Goal: Task Accomplishment & Management: Complete application form

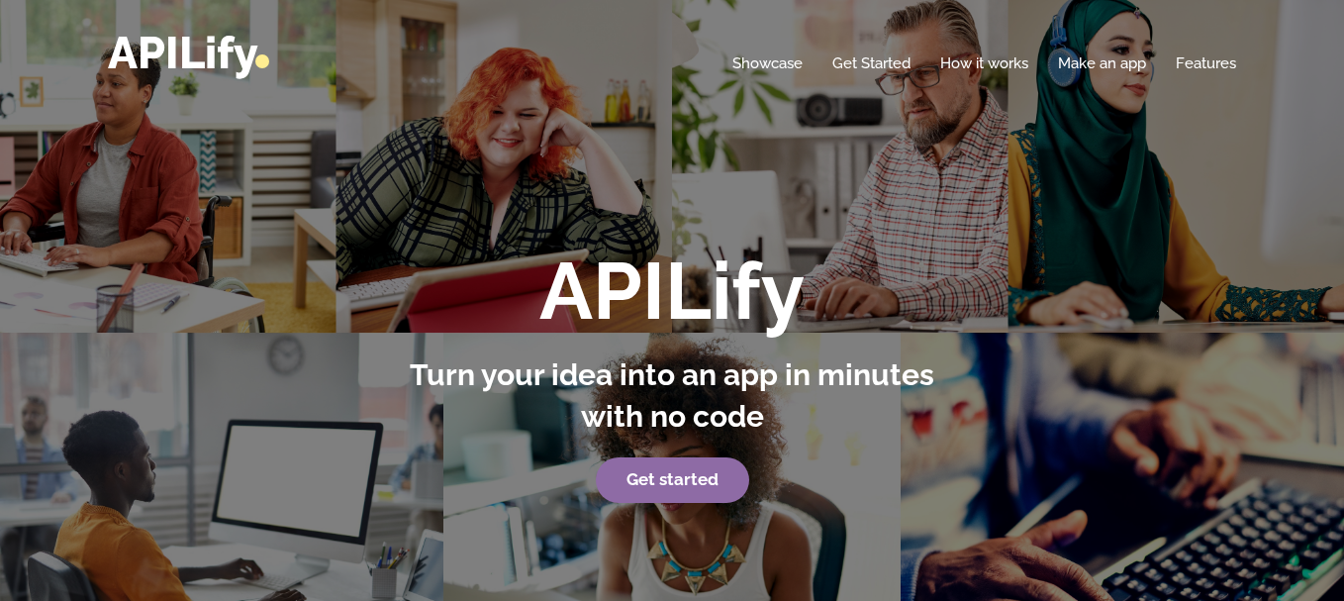
click at [654, 492] on link "Get started" at bounding box center [672, 480] width 153 height 46
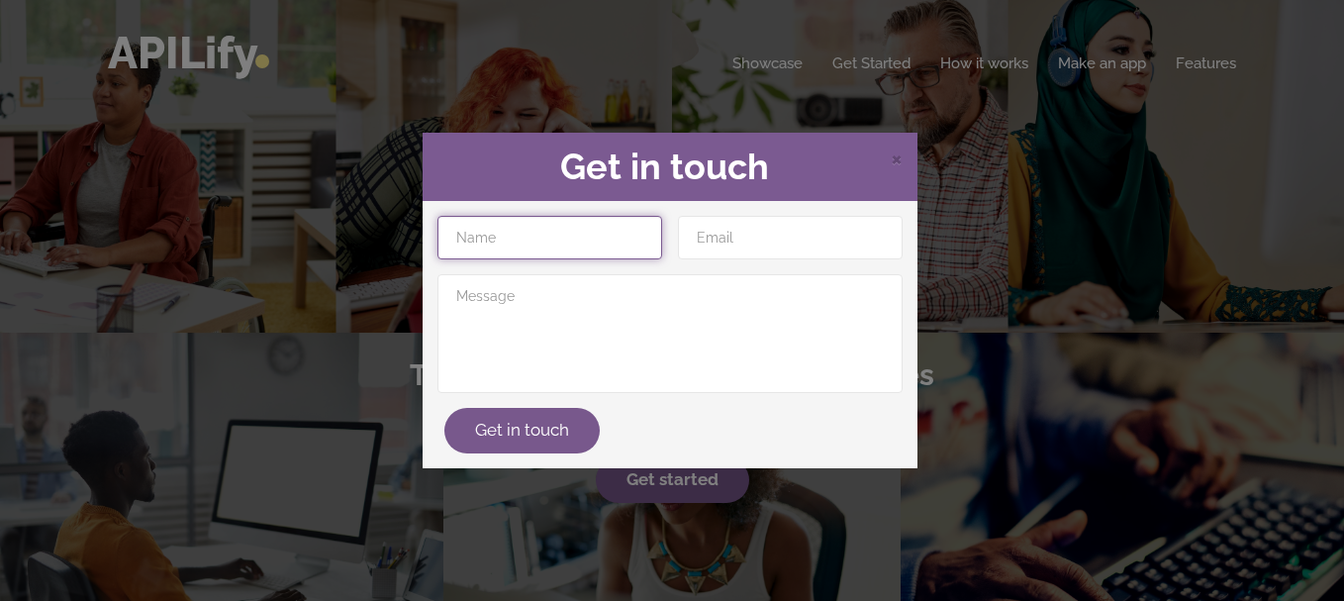
click at [592, 225] on input "text" at bounding box center [549, 238] width 225 height 44
click at [653, 130] on div "× Get in touch Get in touch" at bounding box center [672, 300] width 1344 height 601
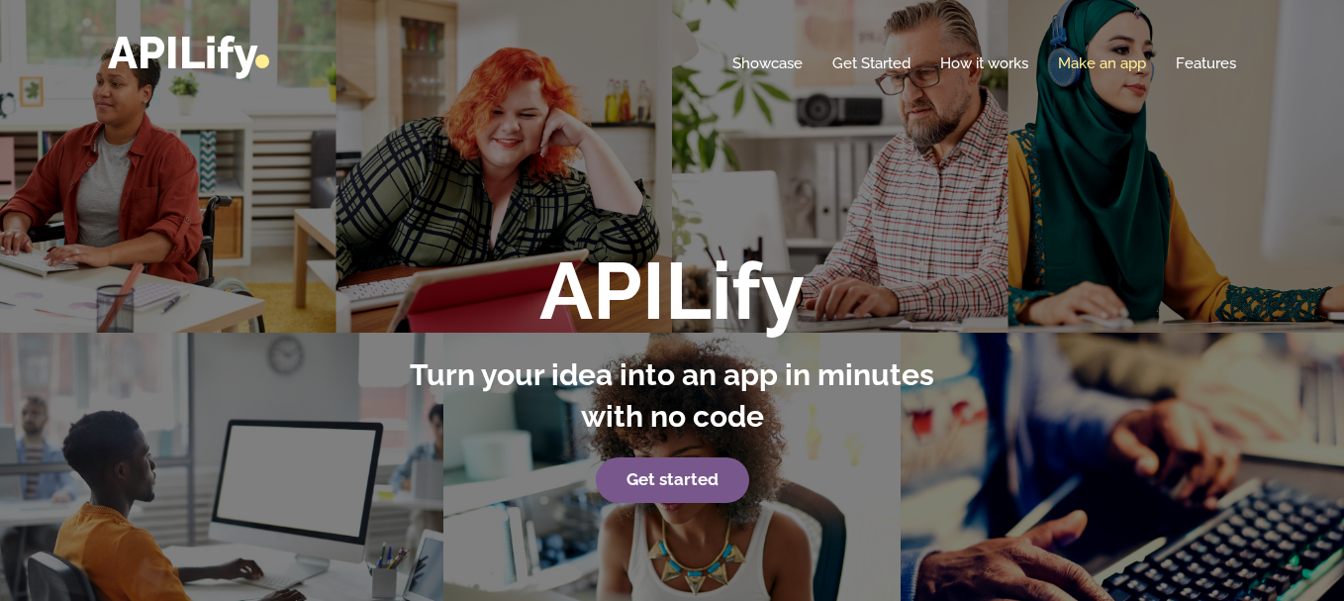
click at [1084, 54] on link "Make an app" at bounding box center [1102, 63] width 88 height 20
click at [1084, 61] on link "Make an app" at bounding box center [1102, 63] width 88 height 20
click at [1103, 65] on link "Make an app" at bounding box center [1102, 63] width 88 height 20
click at [1079, 60] on link "Make an app" at bounding box center [1102, 63] width 88 height 20
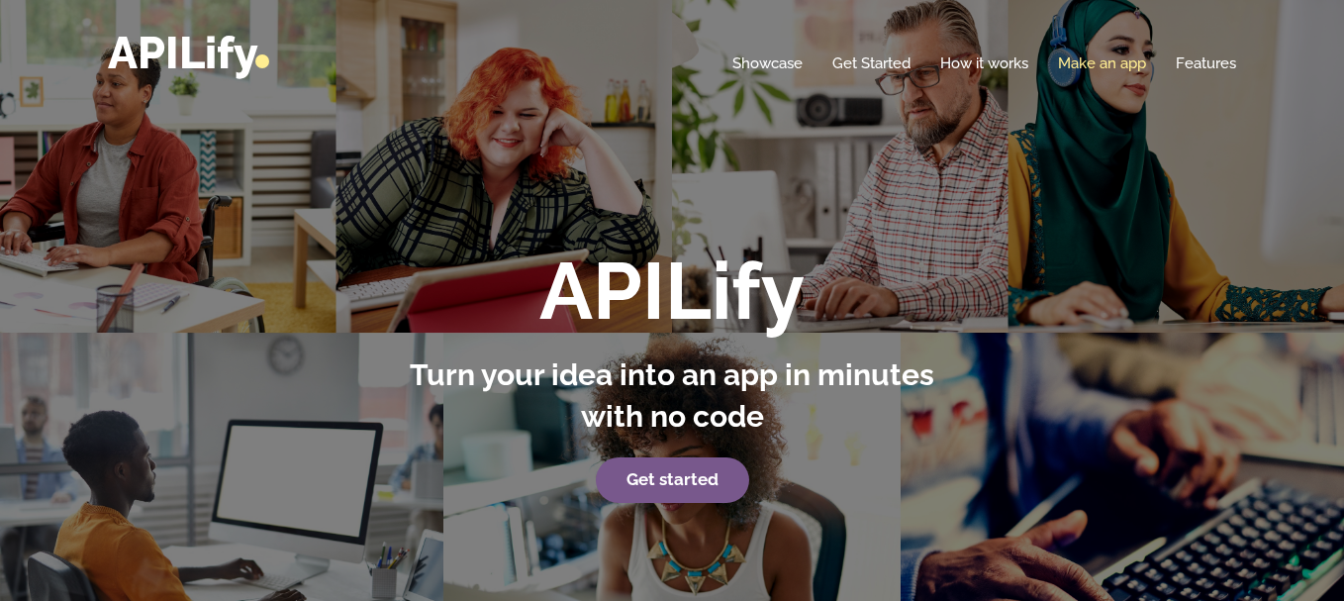
click at [1079, 60] on link "Make an app" at bounding box center [1102, 63] width 88 height 20
click at [1083, 59] on link "Make an app" at bounding box center [1102, 63] width 88 height 20
click at [856, 66] on link "Get Started" at bounding box center [871, 63] width 78 height 20
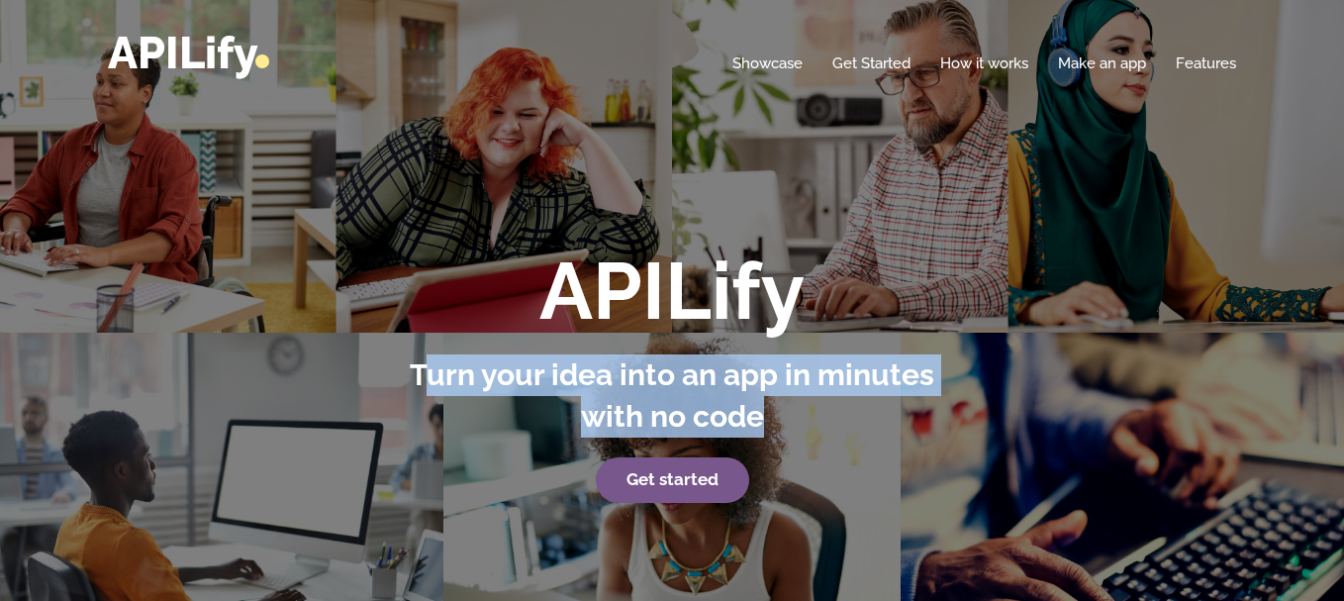
drag, startPoint x: 420, startPoint y: 377, endPoint x: 831, endPoint y: 414, distance: 413.3
click at [831, 414] on p "Turn your idea into an app in minutes with no code" at bounding box center [672, 395] width 549 height 83
click at [644, 483] on strong "Get started" at bounding box center [672, 479] width 92 height 20
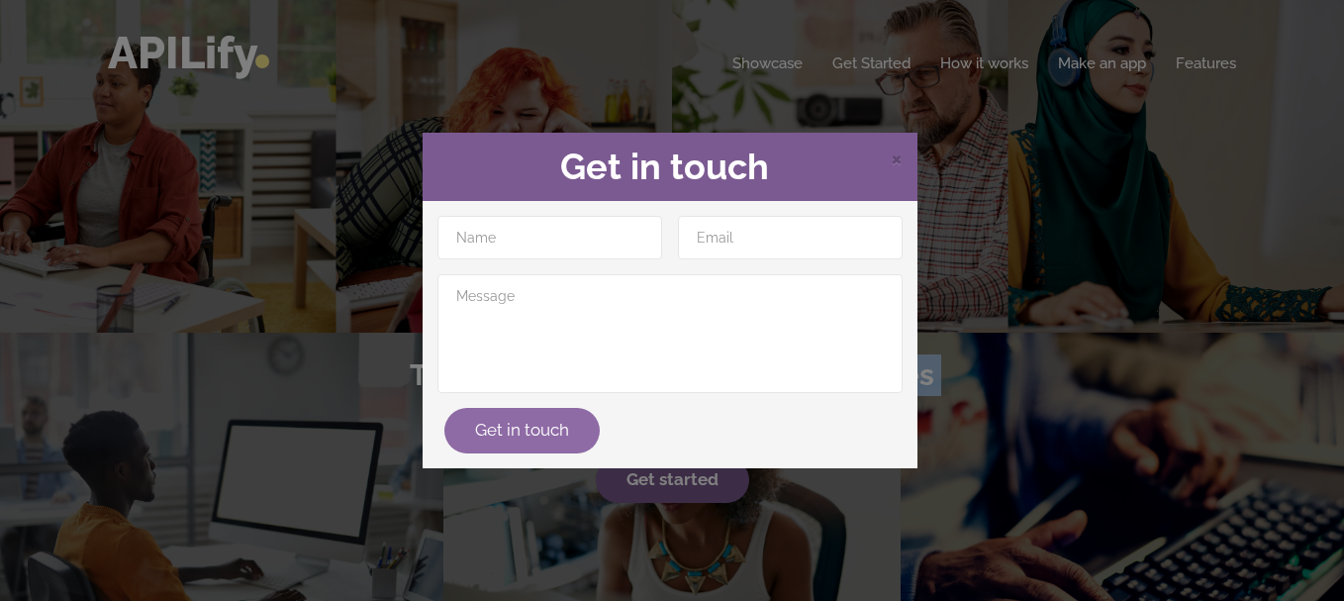
click at [557, 440] on button "Get in touch" at bounding box center [521, 431] width 155 height 46
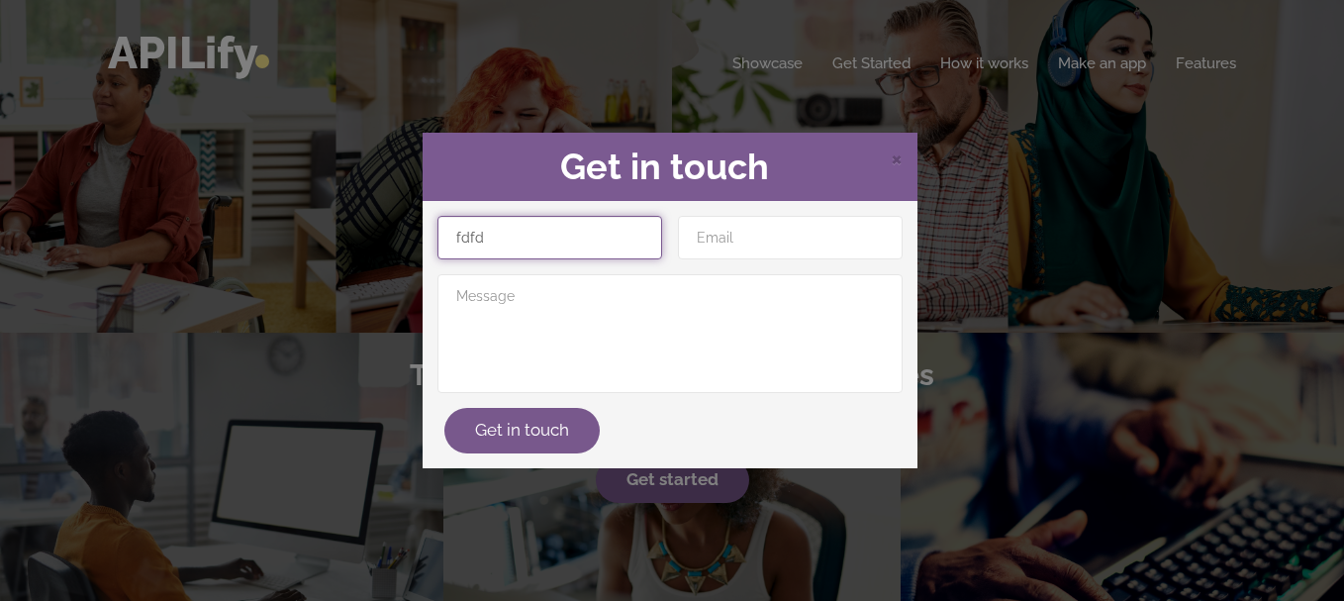
type input "fdfd"
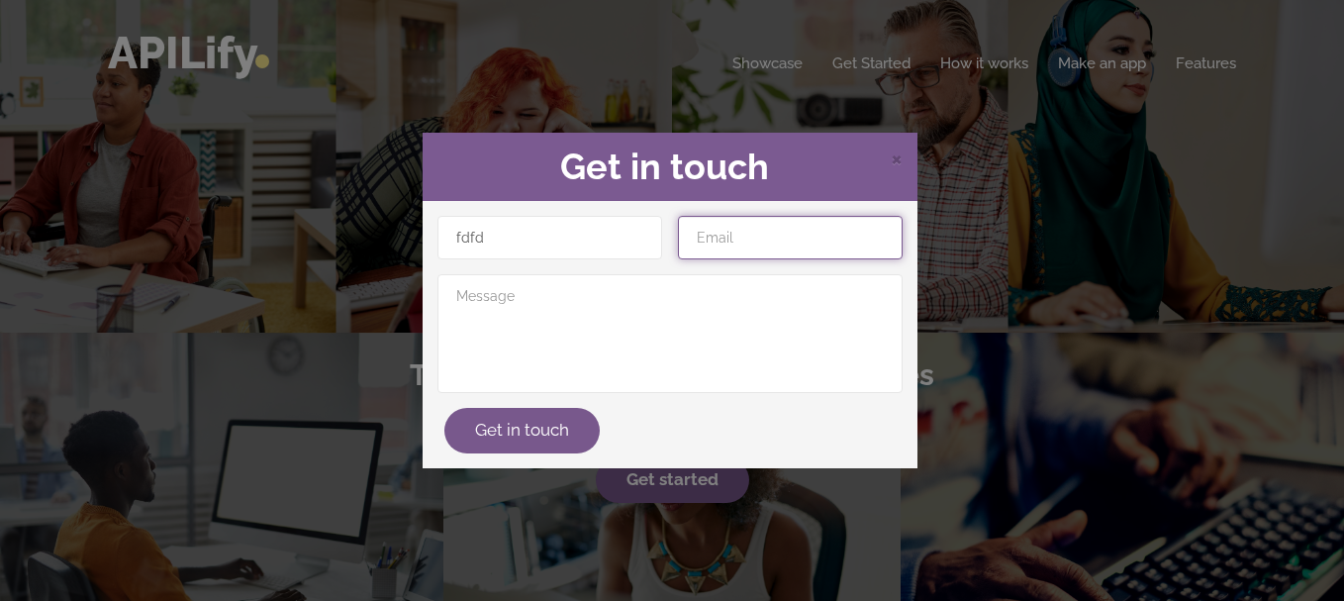
click at [803, 226] on input "email" at bounding box center [790, 238] width 225 height 44
type input "[EMAIL_ADDRESS][DOMAIN_NAME]"
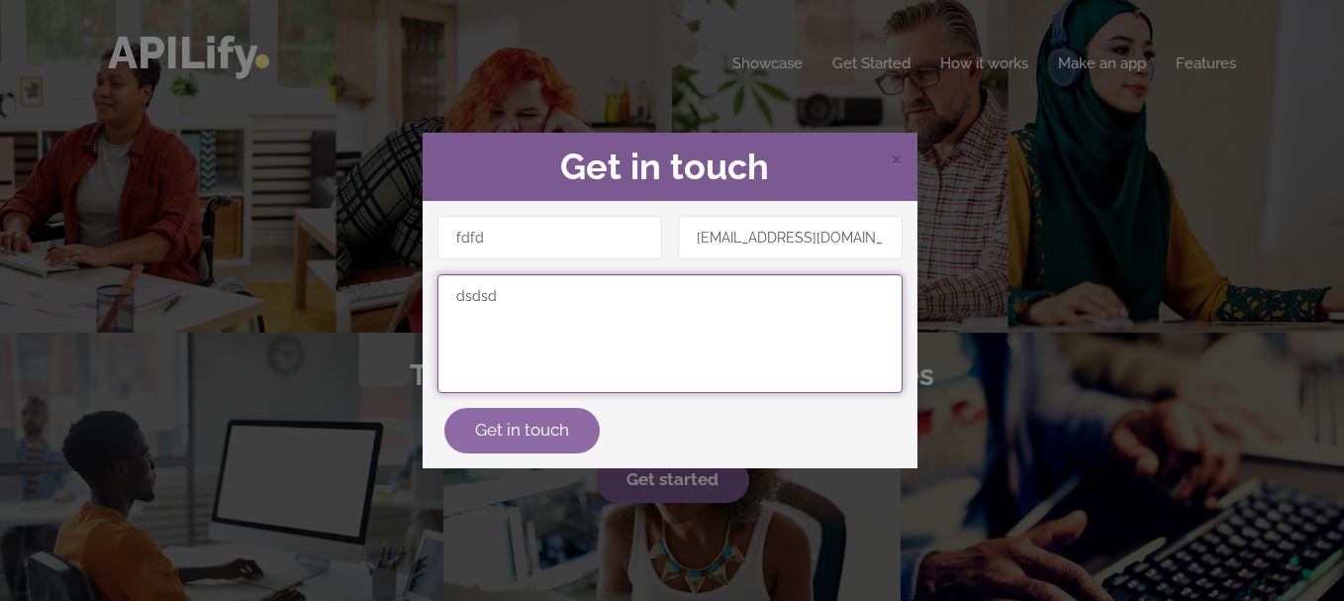
type textarea "dsdsd"
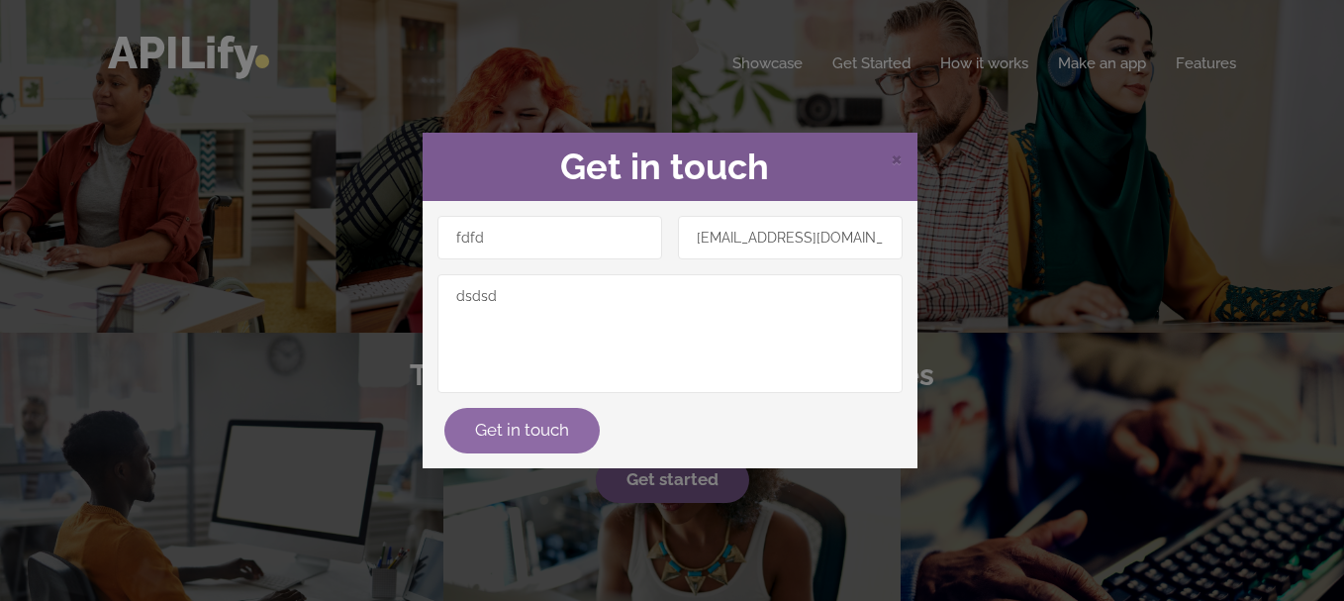
click at [556, 438] on button "Get in touch" at bounding box center [521, 431] width 155 height 46
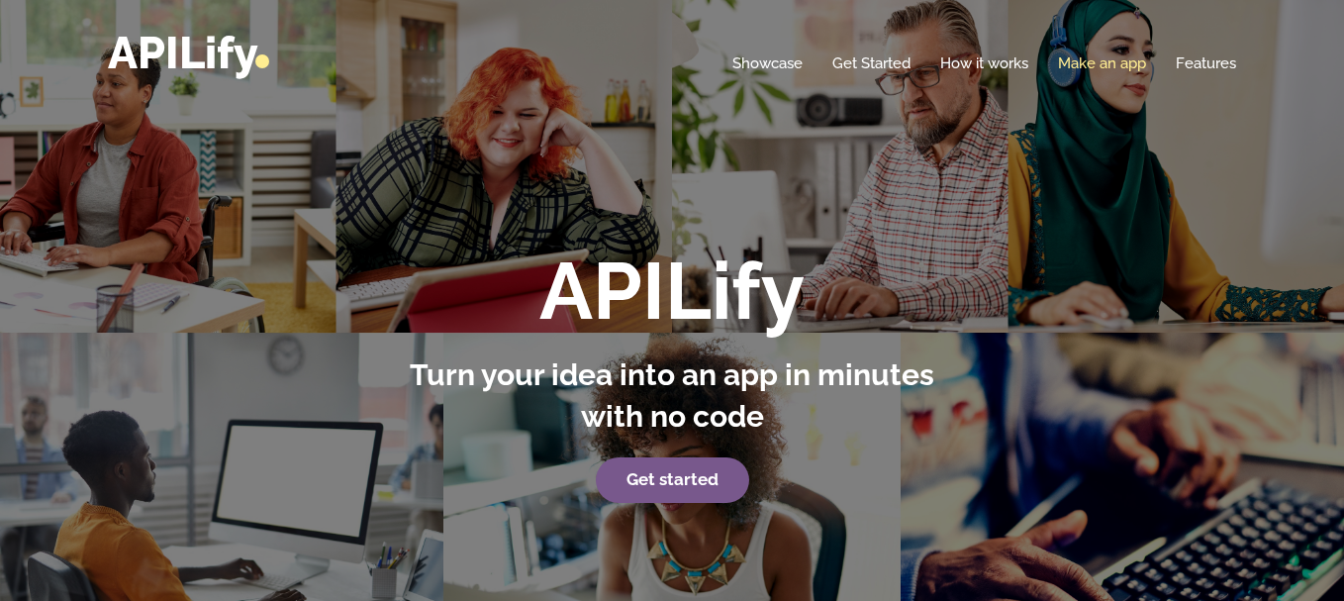
click at [1125, 64] on link "Make an app" at bounding box center [1102, 63] width 88 height 20
click at [897, 65] on link "Get Started" at bounding box center [871, 63] width 78 height 20
click at [959, 62] on link "How it works" at bounding box center [984, 63] width 88 height 20
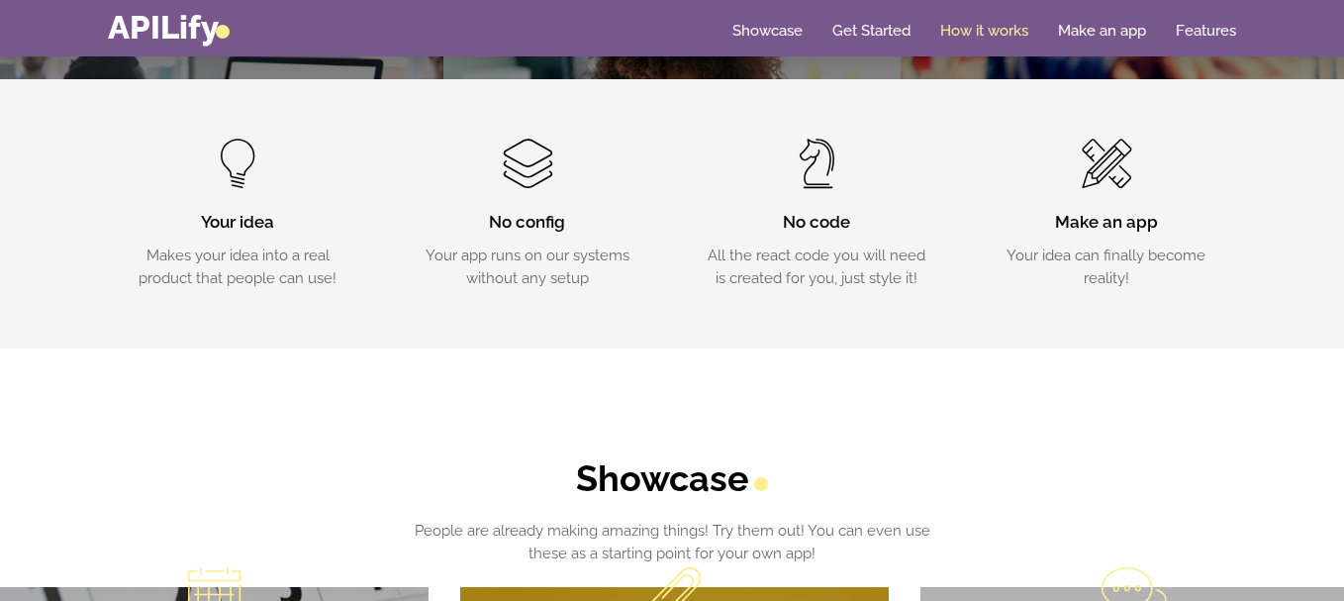
scroll to position [646, 0]
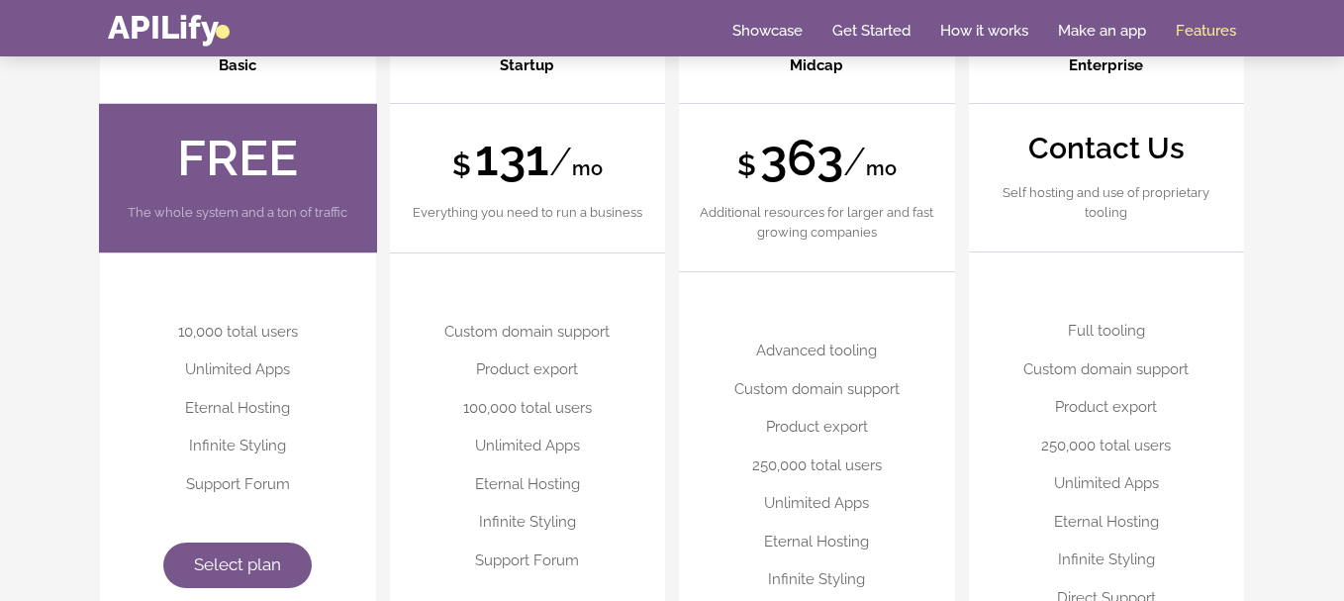
scroll to position [4824, 0]
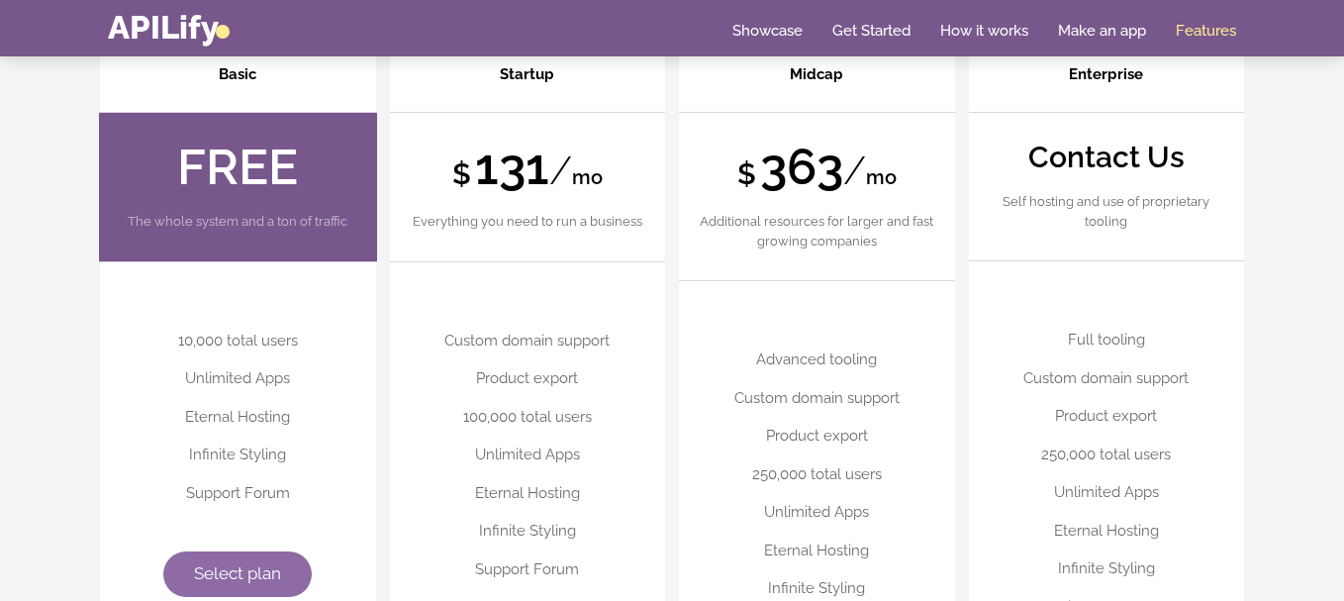
click at [256, 567] on span "Select plan" at bounding box center [237, 573] width 87 height 20
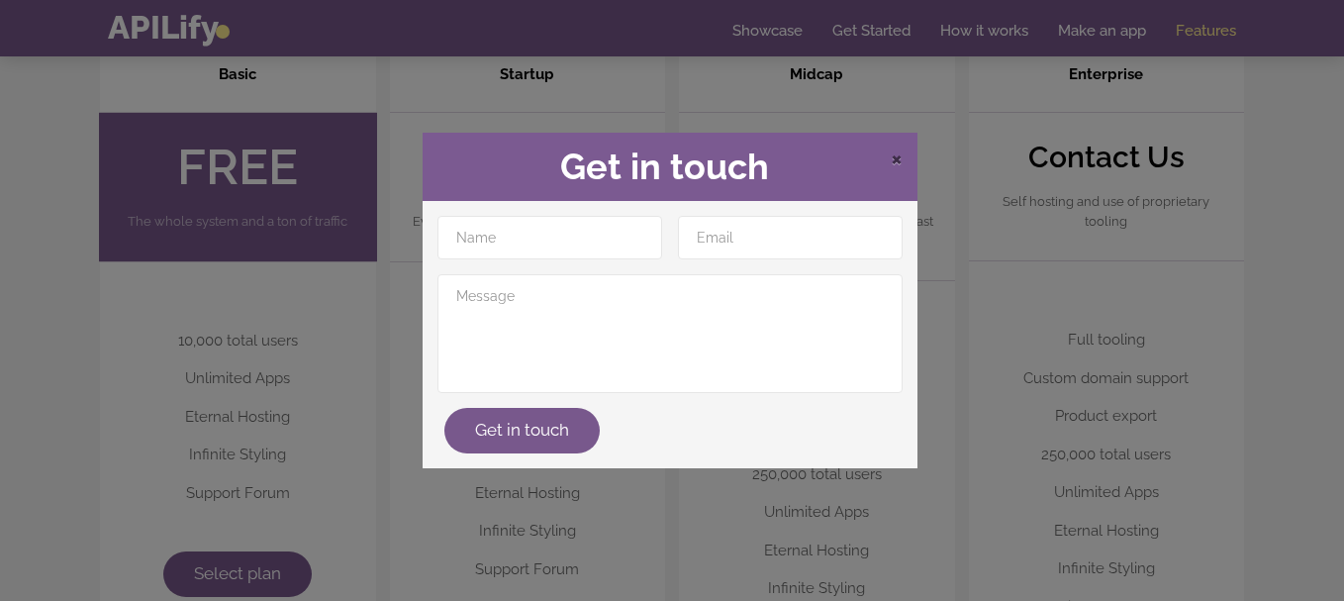
click at [900, 160] on span "×" at bounding box center [897, 157] width 12 height 30
